Goal: Download file/media

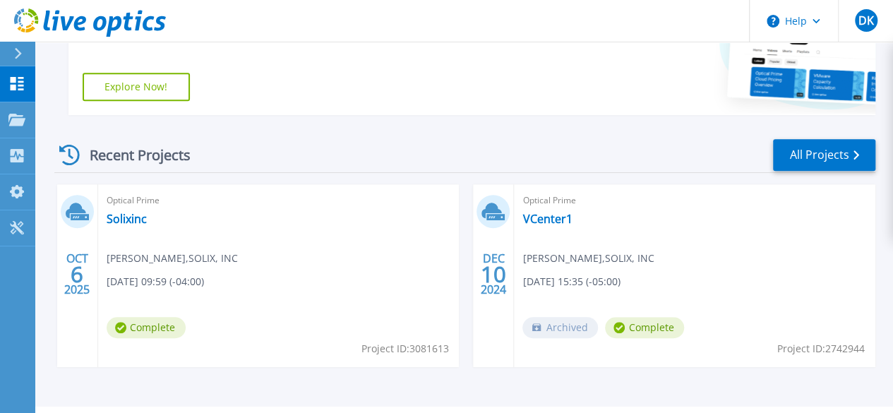
scroll to position [347, 0]
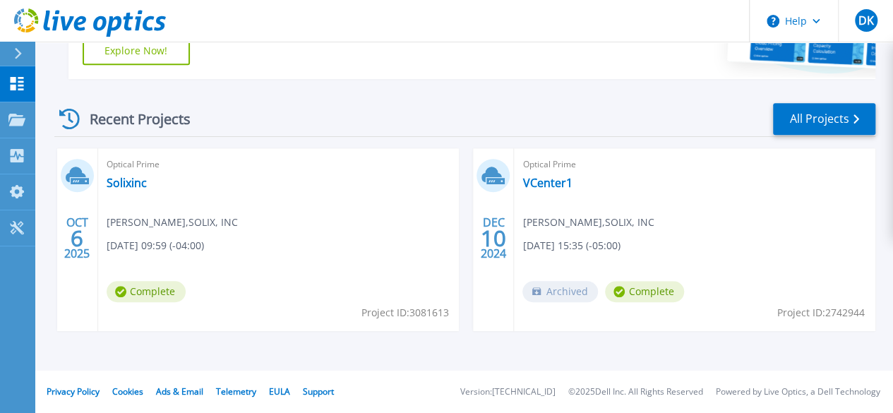
click at [144, 259] on div "Optical Prime Solixinc dinesh kumar , SOLIX, INC 10/06/2025, 09:59 (-04:00) Com…" at bounding box center [278, 239] width 361 height 183
click at [131, 184] on link "Solixinc" at bounding box center [127, 183] width 40 height 14
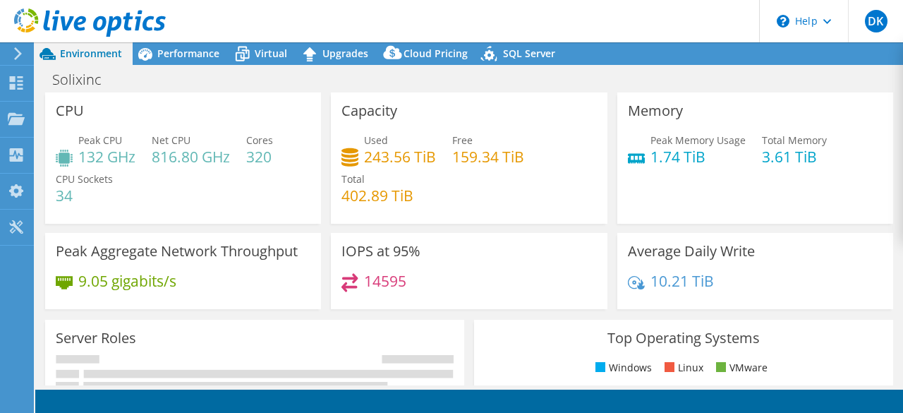
select select "USD"
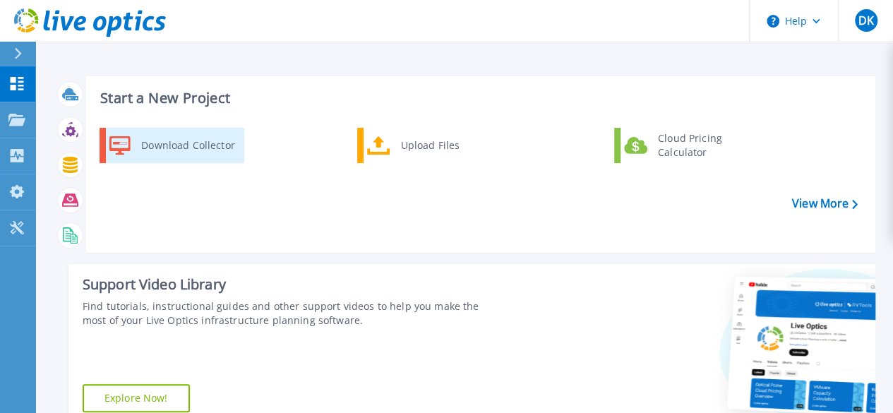
click at [188, 147] on div "Download Collector" at bounding box center [187, 145] width 107 height 28
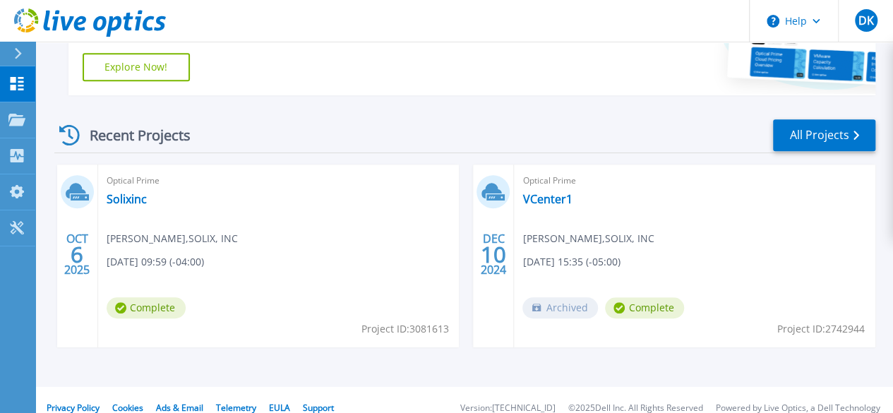
scroll to position [347, 0]
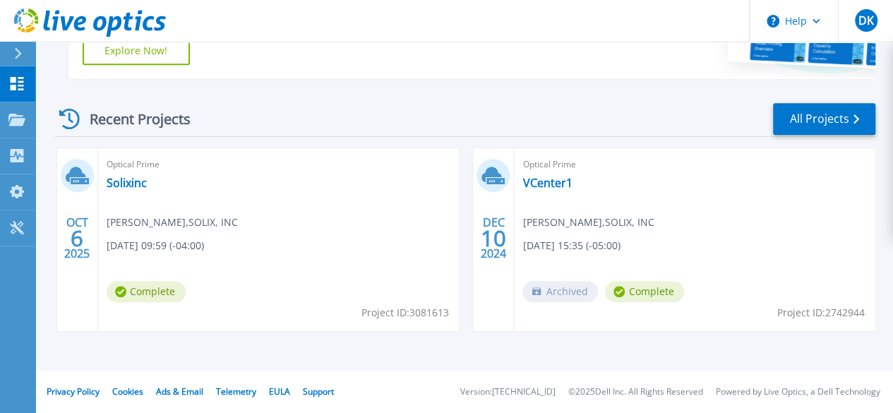
click at [891, 303] on div "Start a New Project Download Collector Upload Files Cloud Pricing Calculator Vi…" at bounding box center [463, 12] width 857 height 718
